Goal: Task Accomplishment & Management: Manage account settings

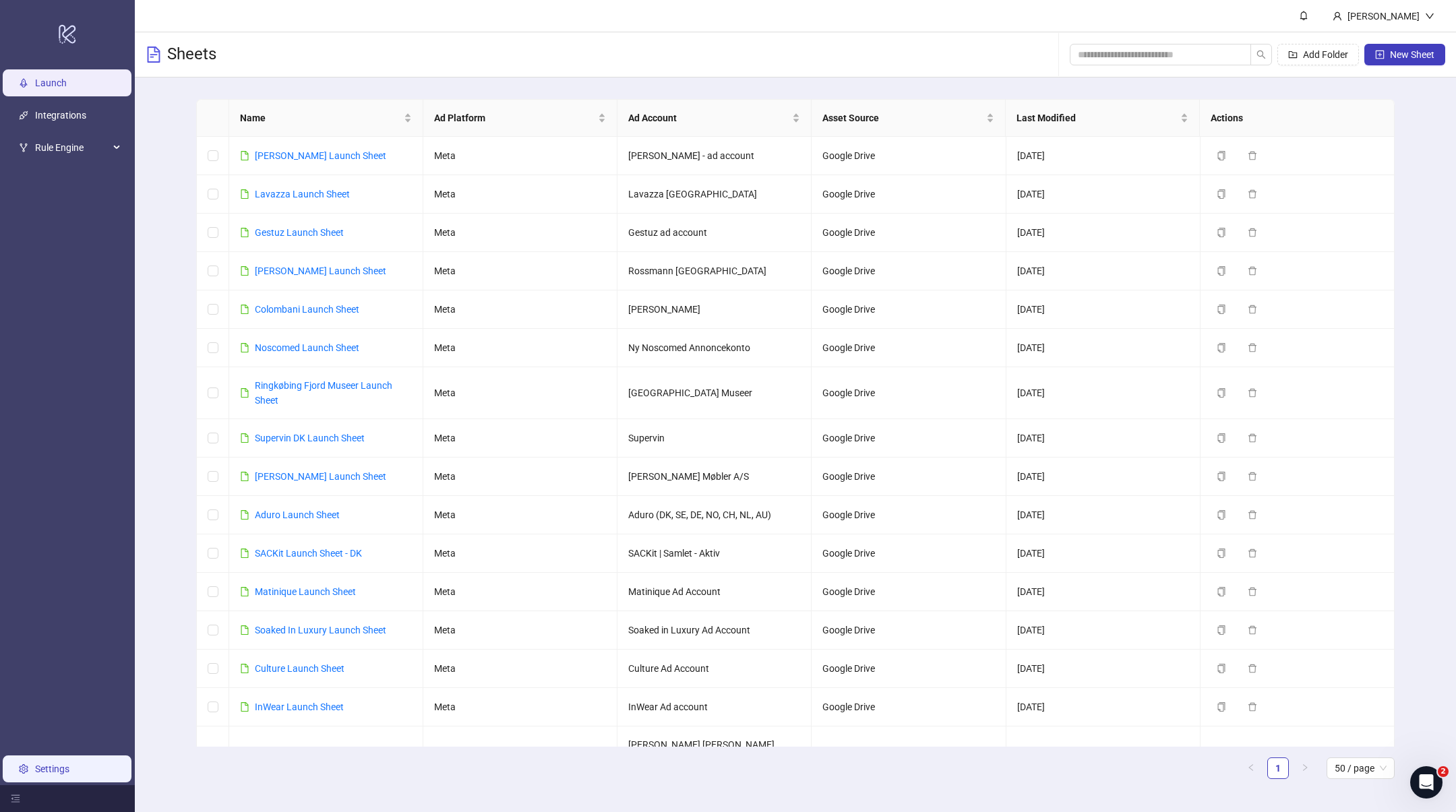
click at [51, 764] on link "Settings" at bounding box center [52, 769] width 35 height 11
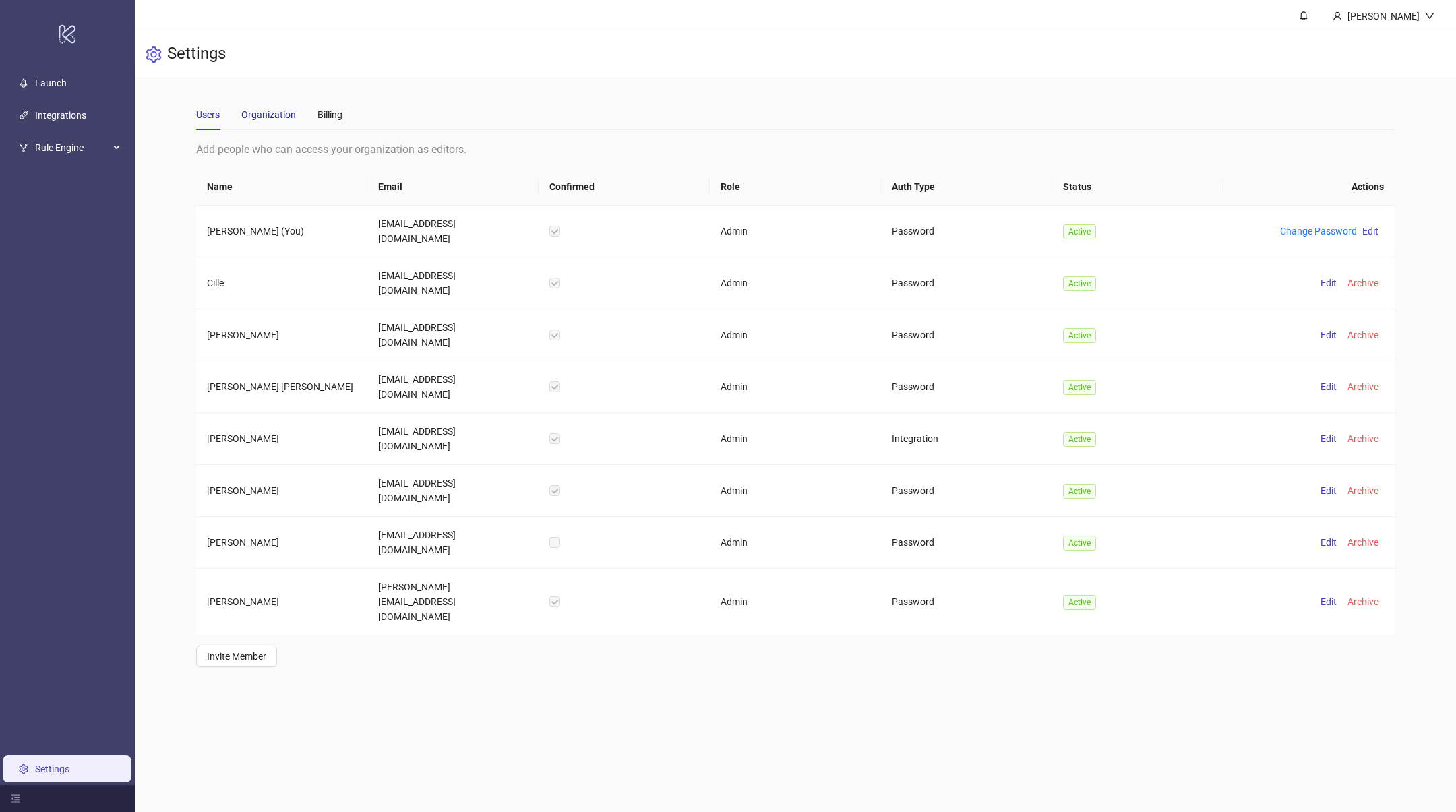
click at [260, 109] on div "Organization" at bounding box center [268, 114] width 54 height 15
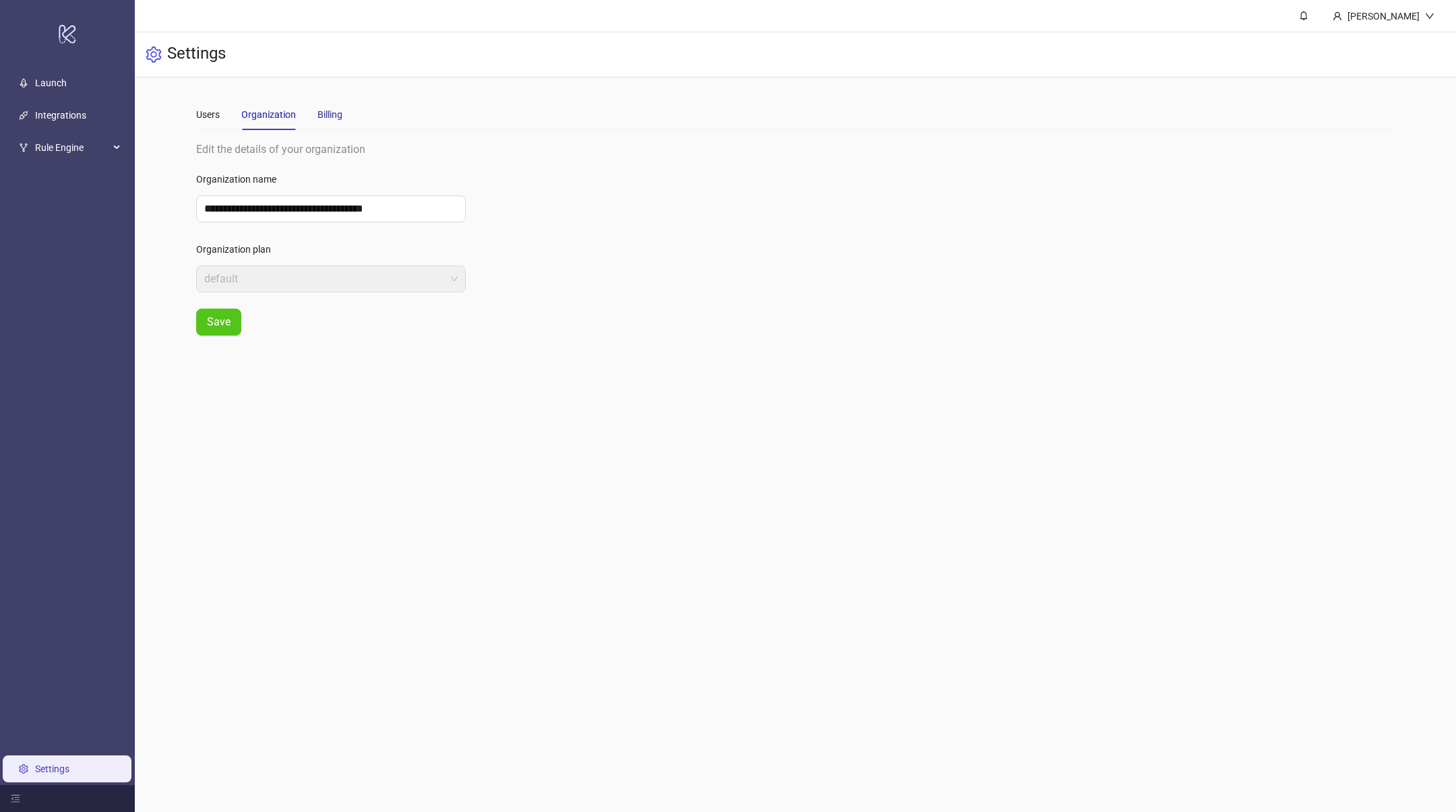
click at [323, 114] on div "Billing" at bounding box center [329, 114] width 25 height 15
